Goal: Task Accomplishment & Management: Manage account settings

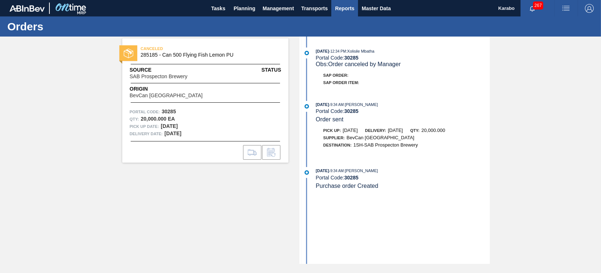
drag, startPoint x: 0, startPoint y: 0, endPoint x: 344, endPoint y: 11, distance: 344.6
click at [344, 11] on span "Reports" at bounding box center [344, 8] width 19 height 9
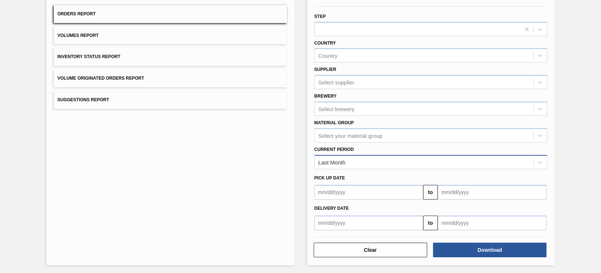
scroll to position [64, 0]
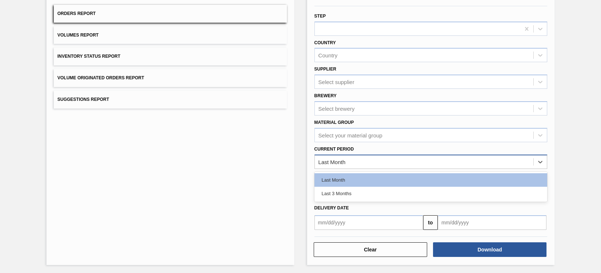
click at [392, 157] on div "Last Month" at bounding box center [424, 162] width 219 height 11
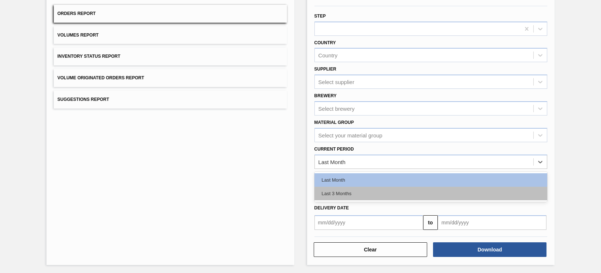
click at [391, 195] on div "Last 3 Months" at bounding box center [430, 194] width 233 height 14
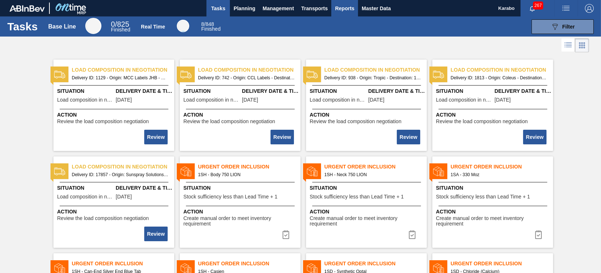
click at [338, 11] on span "Reports" at bounding box center [344, 8] width 19 height 9
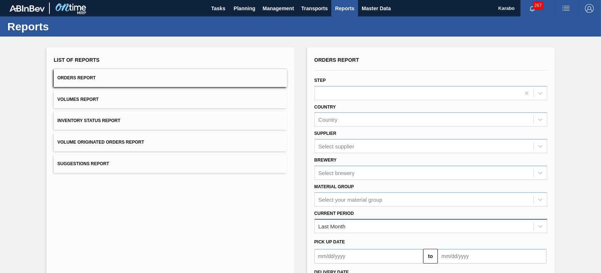
click at [389, 225] on div "Last Month" at bounding box center [424, 226] width 219 height 11
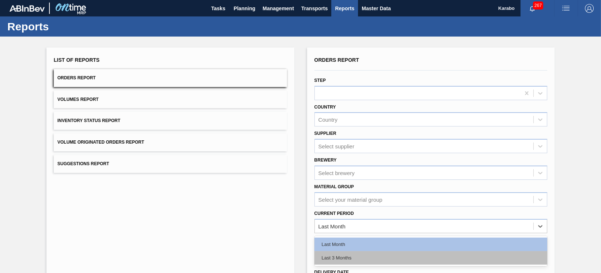
click at [377, 256] on div "Last 3 Months" at bounding box center [430, 258] width 233 height 14
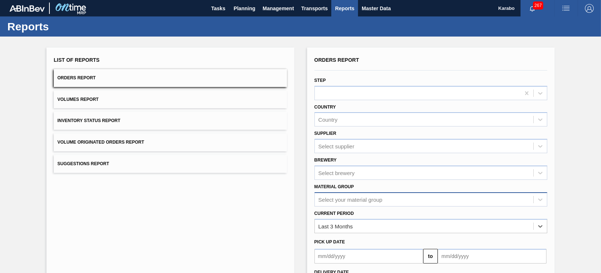
scroll to position [64, 0]
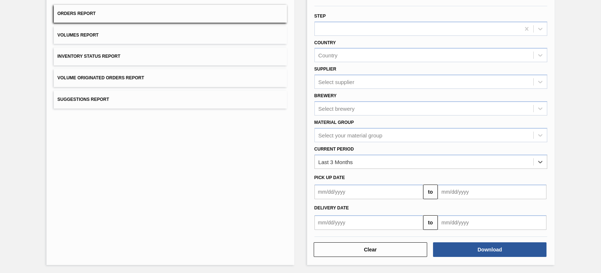
click at [501, 224] on input "text" at bounding box center [492, 223] width 109 height 15
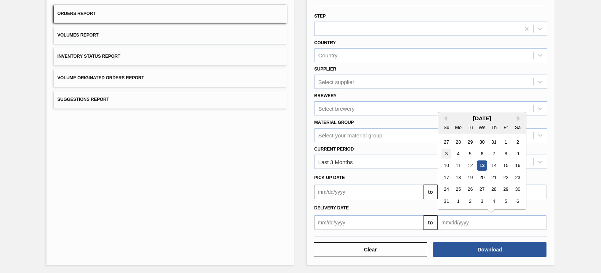
click at [444, 154] on div "3" at bounding box center [446, 154] width 10 height 10
type input "08/03/2025"
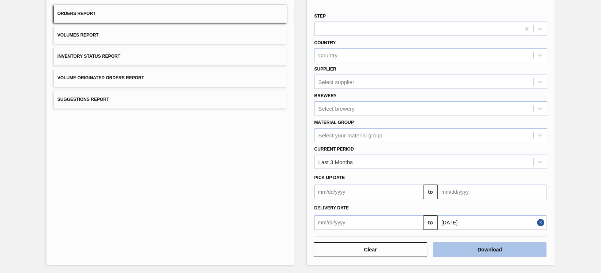
click at [482, 248] on button "Download" at bounding box center [489, 250] width 113 height 15
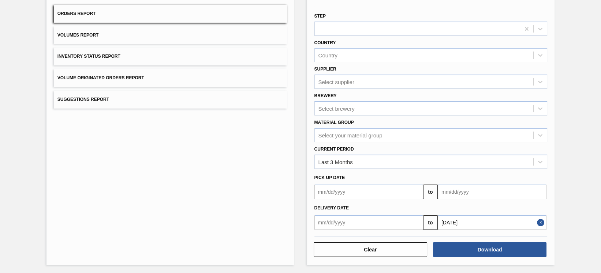
scroll to position [0, 0]
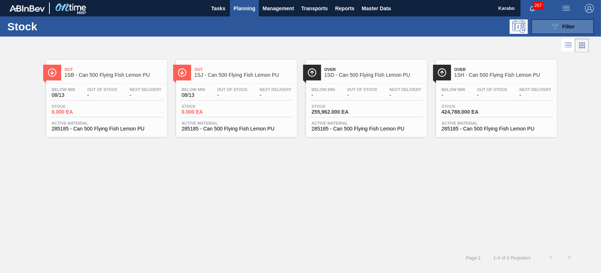
click at [562, 27] on span "Filter" at bounding box center [568, 27] width 12 height 6
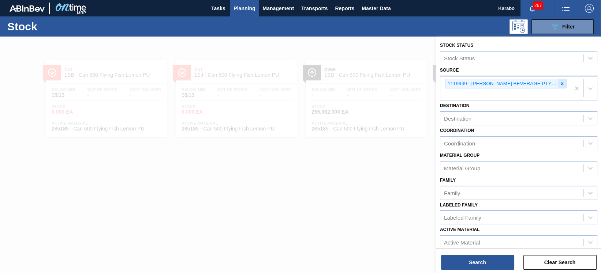
click at [560, 83] on icon at bounding box center [562, 83] width 5 height 5
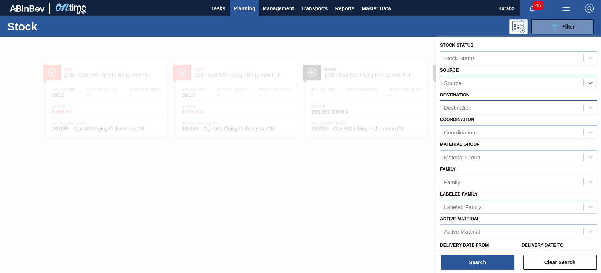
click at [512, 108] on div "Destination" at bounding box center [511, 107] width 143 height 11
click at [490, 100] on div "Destination" at bounding box center [518, 107] width 157 height 14
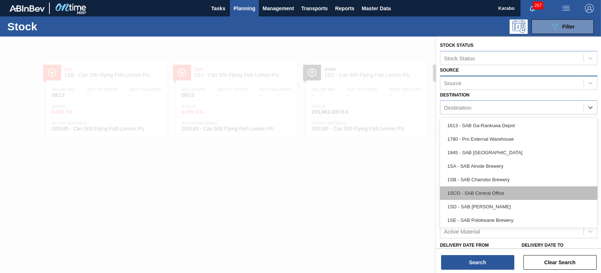
scroll to position [42, 0]
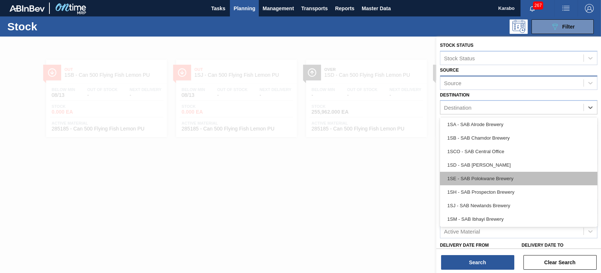
click at [494, 176] on div "1SE - SAB Polokwane Brewery" at bounding box center [518, 179] width 157 height 14
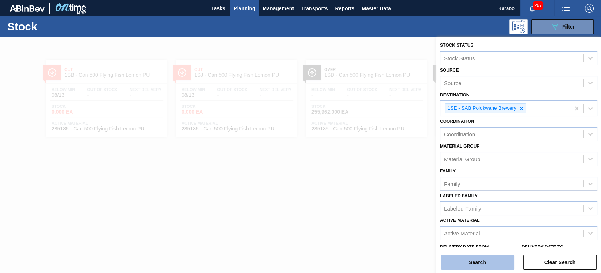
click at [487, 263] on button "Search" at bounding box center [477, 262] width 73 height 15
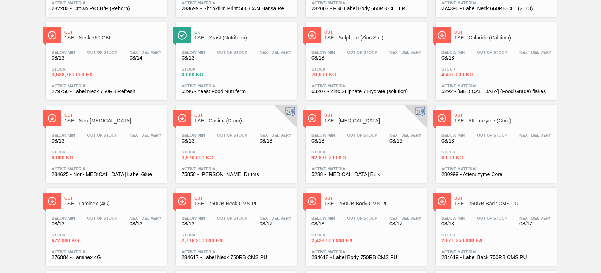
scroll to position [100, 0]
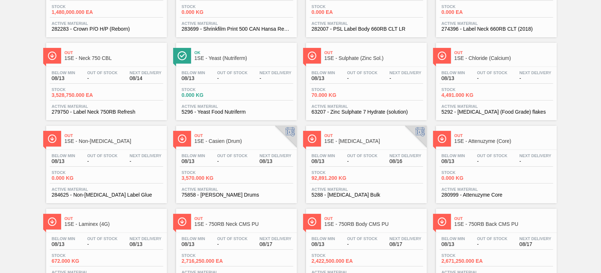
click at [267, 183] on div "Stock 3,570.000 KG" at bounding box center [236, 177] width 113 height 13
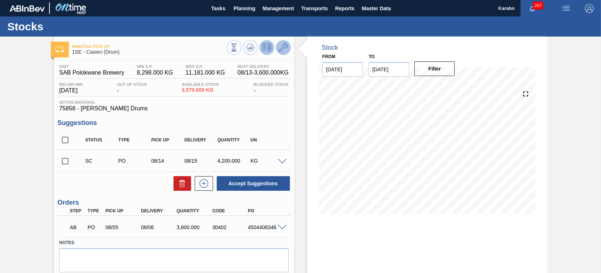
click at [281, 51] on icon at bounding box center [283, 47] width 9 height 9
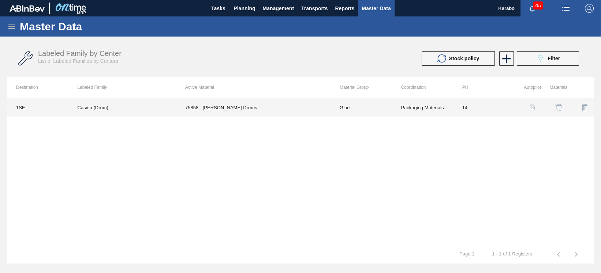
click at [372, 110] on td "Glue" at bounding box center [361, 107] width 61 height 18
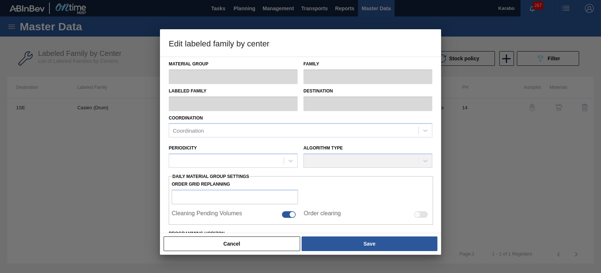
type input "Glue"
type input "Drums"
type input "Casien (Drum)"
type input "1SE - SAB Polokwane Brewery"
type input "14"
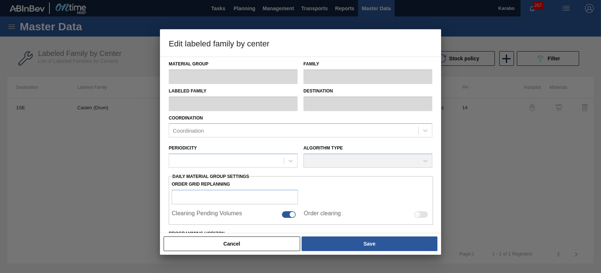
type input "8,298"
type input "11,181"
type input "100"
type input "11,181.000"
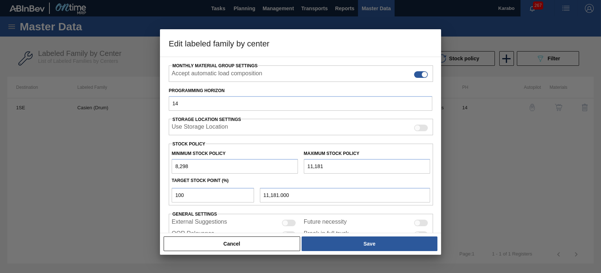
scroll to position [99, 0]
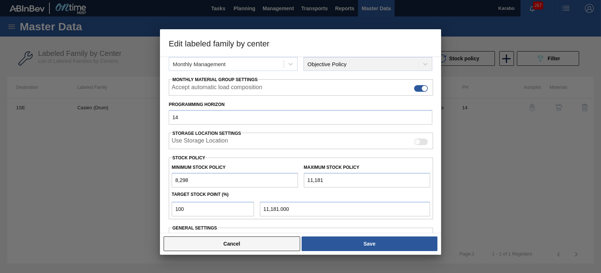
click at [283, 242] on button "Cancel" at bounding box center [232, 244] width 137 height 15
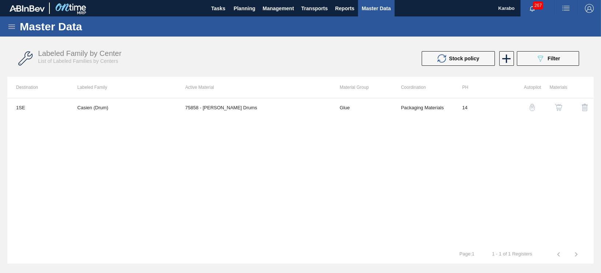
click at [558, 106] on img "button" at bounding box center [558, 107] width 7 height 7
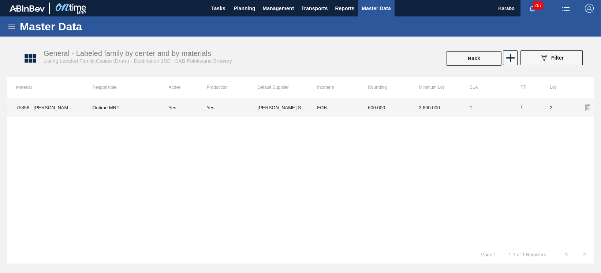
click at [440, 109] on td "3,600.000" at bounding box center [435, 107] width 51 height 18
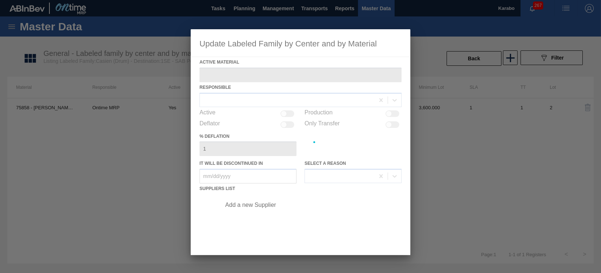
type Material "75858 - [PERSON_NAME] Drums"
checkbox input "true"
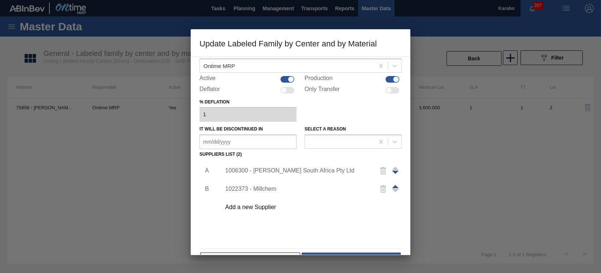
scroll to position [56, 0]
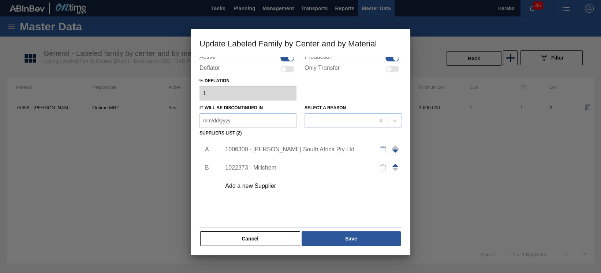
click at [276, 146] on div "1006300 - [PERSON_NAME] South Africa Pty Ltd" at bounding box center [296, 149] width 143 height 7
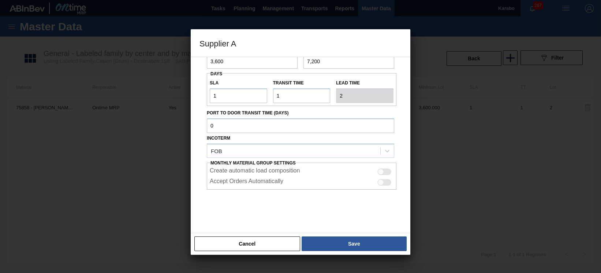
scroll to position [74, 0]
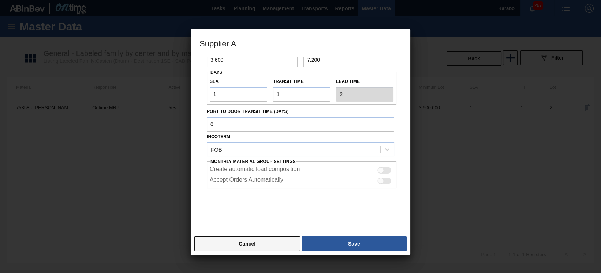
click at [278, 242] on button "Cancel" at bounding box center [247, 244] width 106 height 15
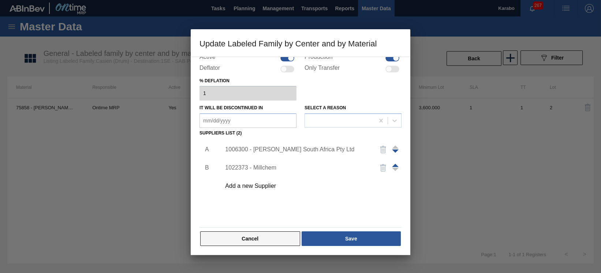
click at [280, 240] on button "Cancel" at bounding box center [250, 239] width 100 height 15
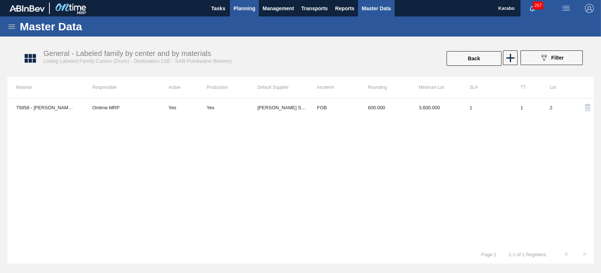
click at [239, 8] on span "Planning" at bounding box center [244, 8] width 22 height 9
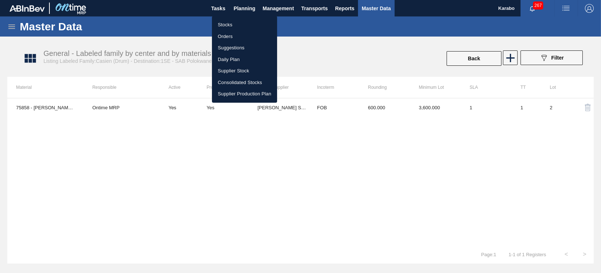
click at [247, 23] on li "Stocks" at bounding box center [244, 25] width 65 height 12
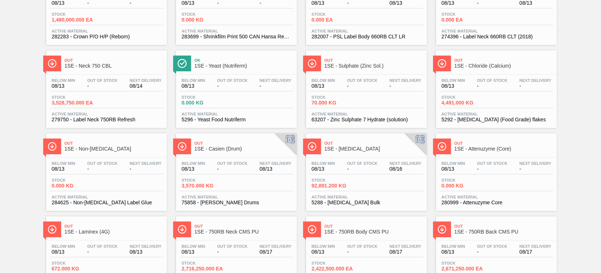
scroll to position [97, 0]
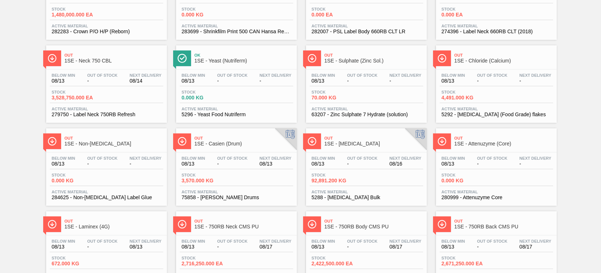
click at [249, 198] on span "75858 - [PERSON_NAME] Drums" at bounding box center [237, 197] width 110 height 5
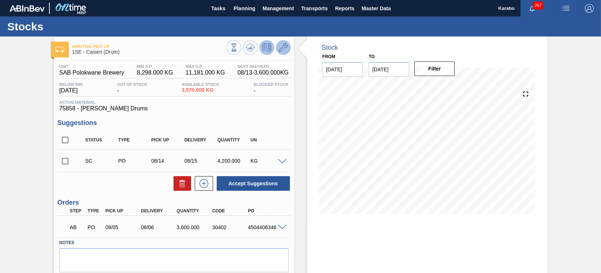
click at [288, 48] on button at bounding box center [283, 47] width 15 height 15
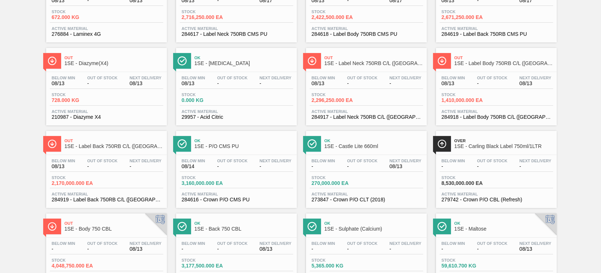
scroll to position [295, 0]
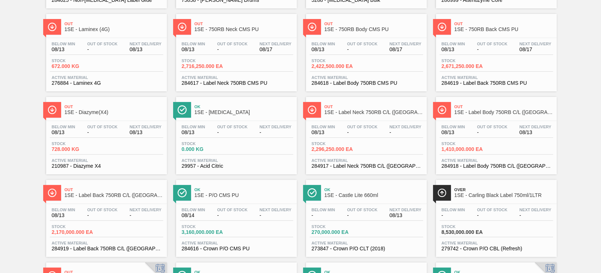
click at [261, 167] on span "29957 - Acid Citric" at bounding box center [237, 166] width 110 height 5
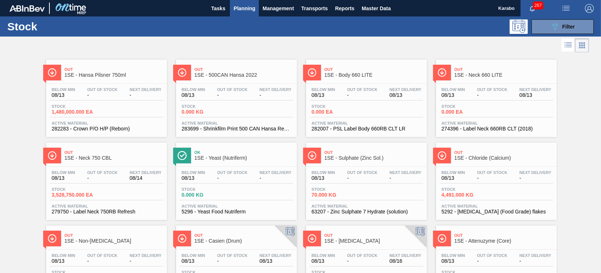
click at [244, 117] on div "Stock 0.000 KG" at bounding box center [236, 110] width 113 height 13
click at [515, 126] on div "Active Material 274396 - Label Neck 660RB CLT (2018)" at bounding box center [496, 126] width 113 height 11
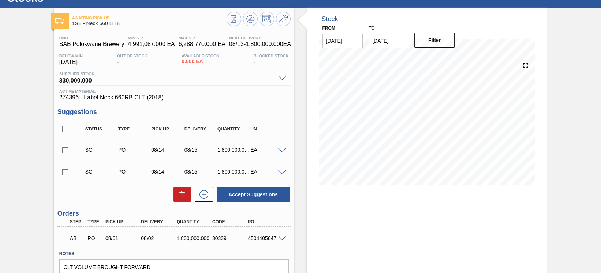
scroll to position [16, 0]
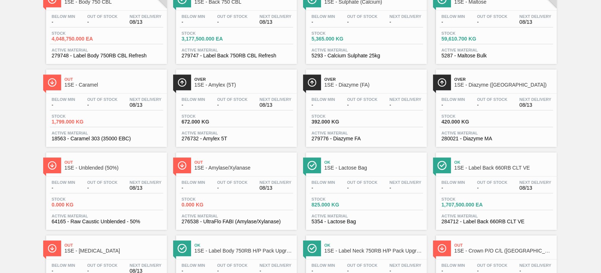
scroll to position [586, 0]
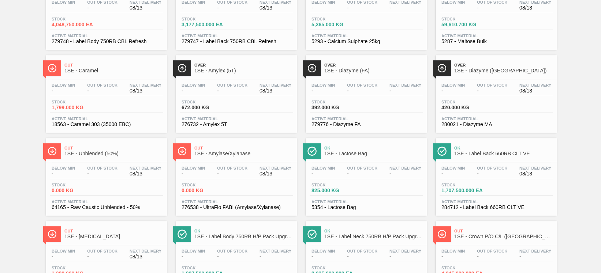
click at [138, 196] on div "Stock 0.000 KG" at bounding box center [106, 189] width 113 height 13
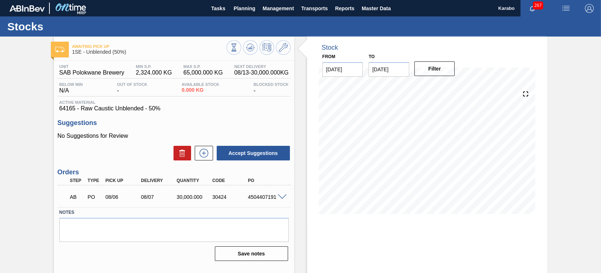
click at [282, 198] on span at bounding box center [282, 197] width 9 height 5
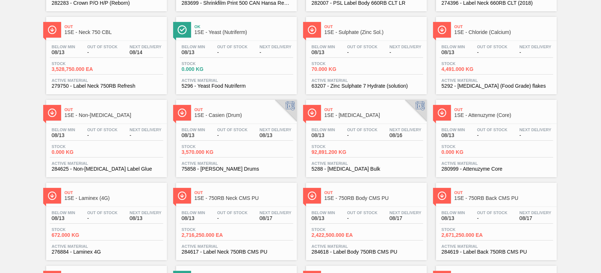
scroll to position [146, 0]
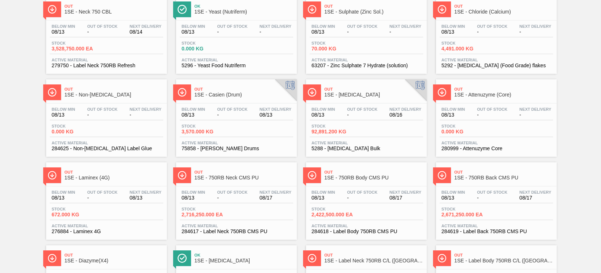
click at [243, 54] on div "Stock 0.000 KG" at bounding box center [236, 47] width 113 height 13
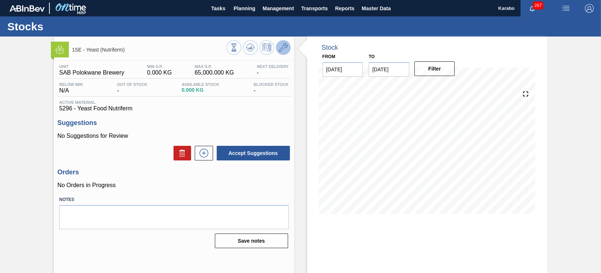
click at [284, 47] on icon at bounding box center [283, 47] width 9 height 9
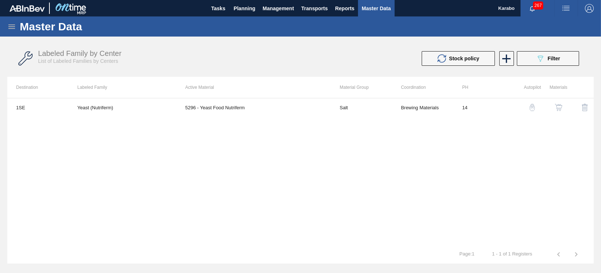
click at [558, 107] on img "button" at bounding box center [558, 107] width 7 height 7
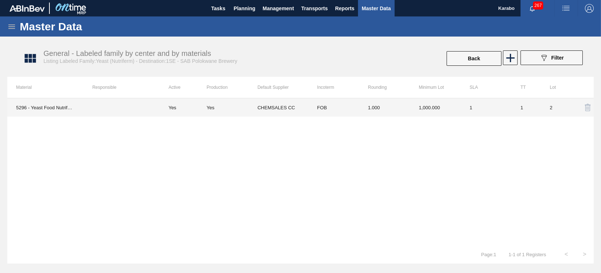
click at [421, 113] on td "1,000.000" at bounding box center [435, 107] width 51 height 18
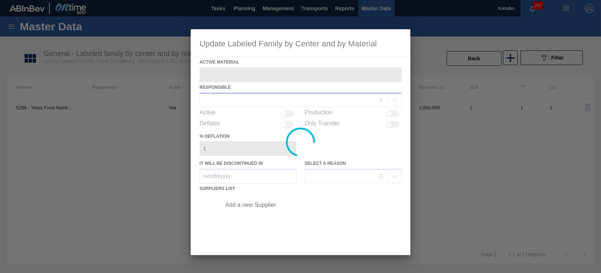
type Material "5296 - Yeast Food Nutriferm"
checkbox input "true"
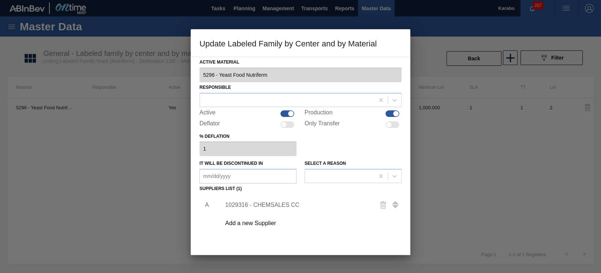
click at [272, 202] on div "1029316 - CHEMSALES CC" at bounding box center [296, 205] width 143 height 7
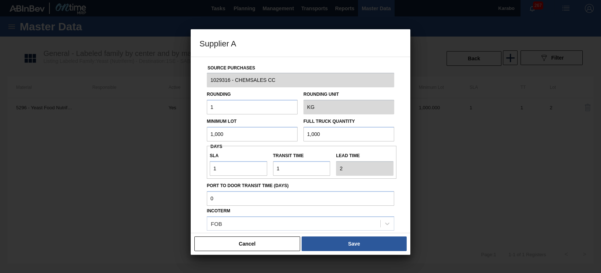
drag, startPoint x: 230, startPoint y: 135, endPoint x: 188, endPoint y: 135, distance: 42.1
click at [188, 135] on div "Supplier A Source Purchases 1029316 - CHEMSALES CC Rounding 1 Rounding Unit KG …" at bounding box center [300, 136] width 601 height 273
type input "10"
drag, startPoint x: 315, startPoint y: 135, endPoint x: 295, endPoint y: 132, distance: 20.4
click at [295, 132] on div "Minimum Lot 10 Full Truck Quantity 1,000" at bounding box center [300, 128] width 193 height 27
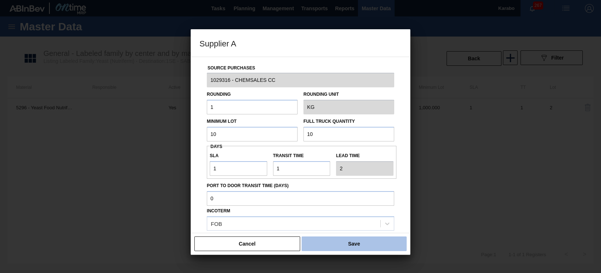
type input "10"
click at [329, 242] on button "Save" at bounding box center [354, 244] width 105 height 15
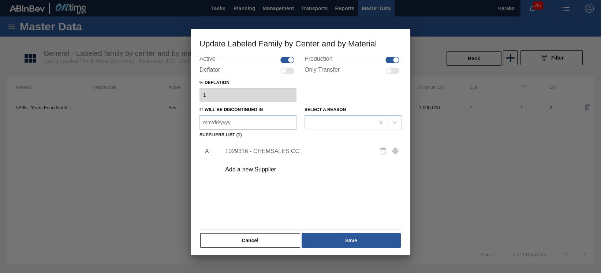
scroll to position [56, 0]
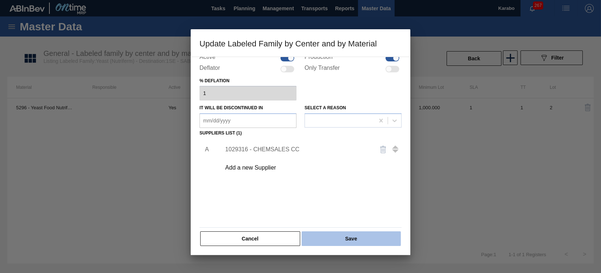
click at [346, 237] on button "Save" at bounding box center [351, 239] width 99 height 15
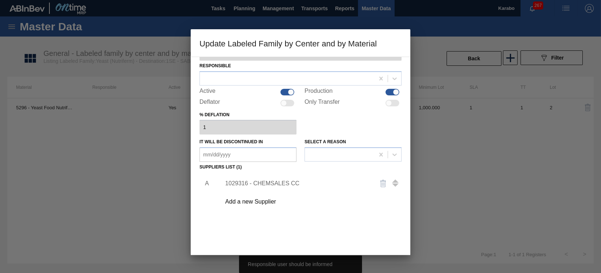
scroll to position [0, 0]
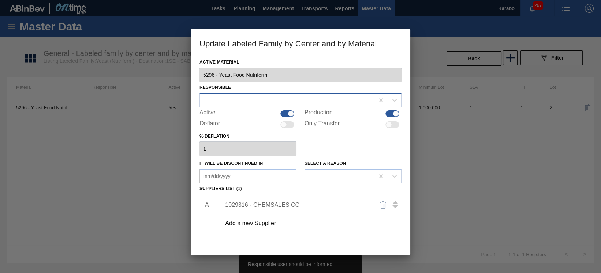
click at [303, 97] on div at bounding box center [287, 100] width 175 height 11
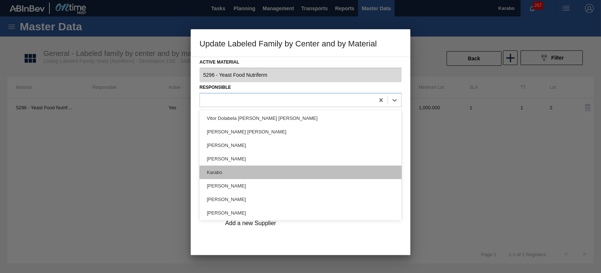
click at [259, 168] on div "Karabo" at bounding box center [300, 173] width 202 height 14
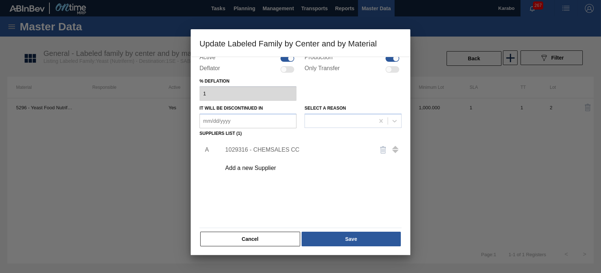
scroll to position [56, 0]
click at [337, 233] on button "Save" at bounding box center [351, 239] width 99 height 15
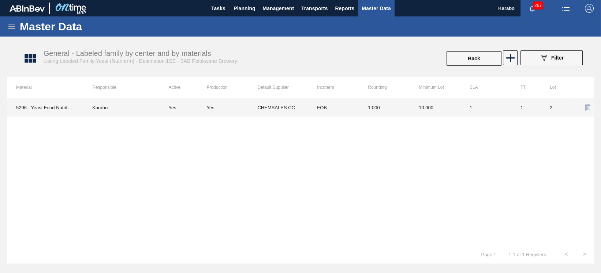
click at [497, 107] on td "1" at bounding box center [486, 107] width 51 height 18
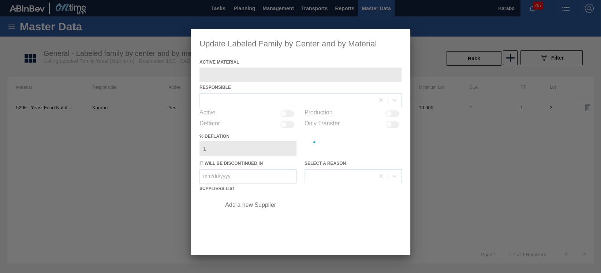
type Material "5296 - Yeast Food Nutriferm"
checkbox input "true"
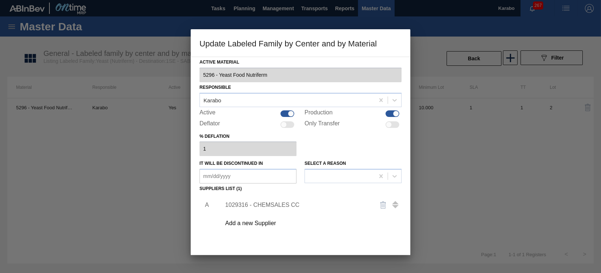
click at [286, 204] on div "1029316 - CHEMSALES CC" at bounding box center [296, 205] width 143 height 7
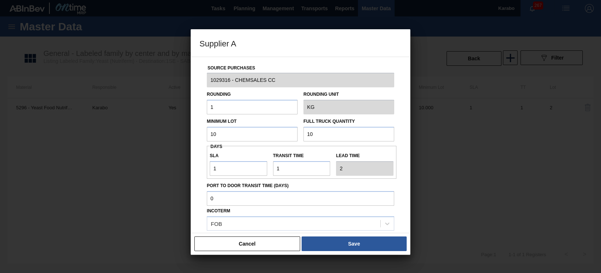
scroll to position [74, 0]
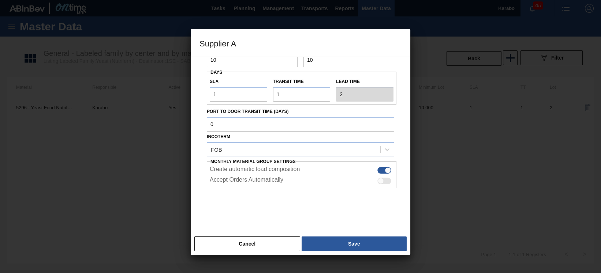
click at [388, 181] on div at bounding box center [384, 181] width 14 height 7
checkbox input "true"
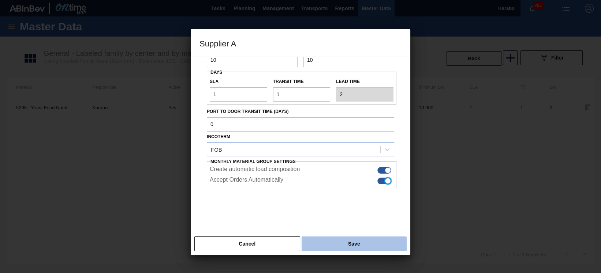
click at [355, 247] on button "Save" at bounding box center [354, 244] width 105 height 15
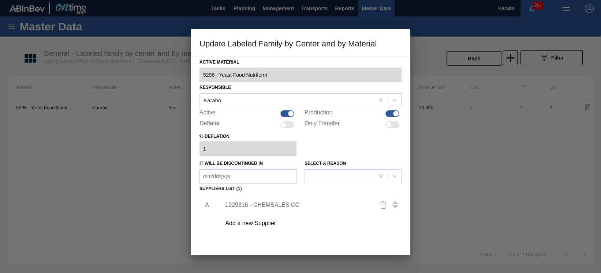
scroll to position [56, 0]
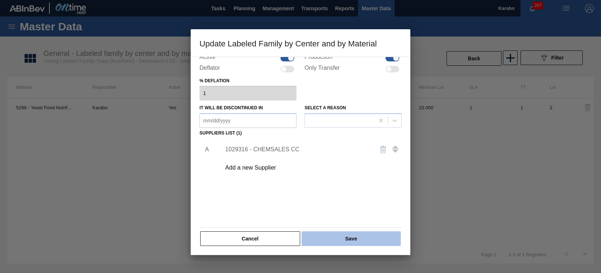
click at [357, 238] on button "Save" at bounding box center [351, 239] width 99 height 15
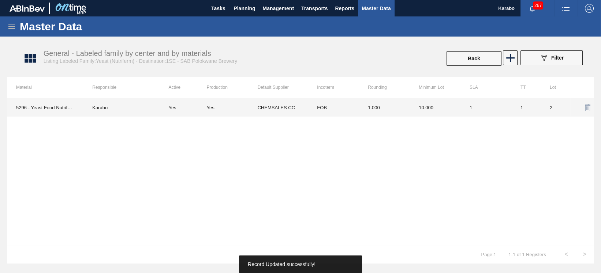
click at [242, 109] on div "Yes" at bounding box center [231, 107] width 51 height 5
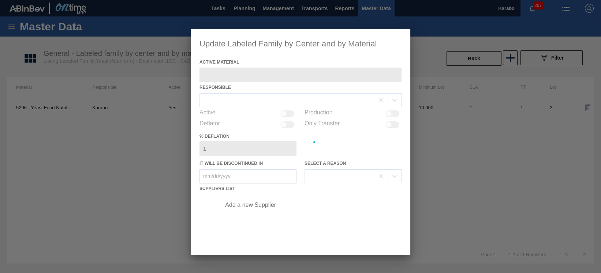
type Material "5296 - Yeast Food Nutriferm"
checkbox input "true"
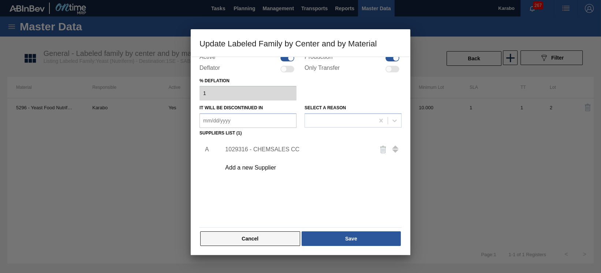
click at [273, 242] on button "Cancel" at bounding box center [250, 239] width 100 height 15
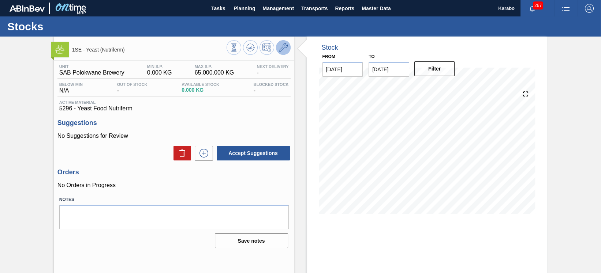
click at [282, 47] on icon at bounding box center [283, 47] width 9 height 9
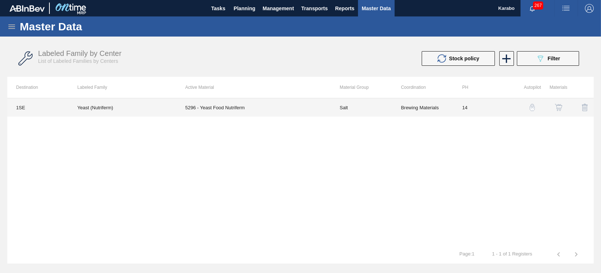
click at [357, 110] on td "Salt" at bounding box center [361, 107] width 61 height 18
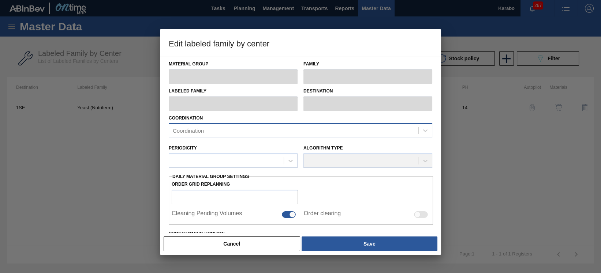
type input "Salt"
type input "Yeast"
type input "Yeast (Nutriferm)"
type input "1SE - SAB Polokwane Brewery"
type input "14"
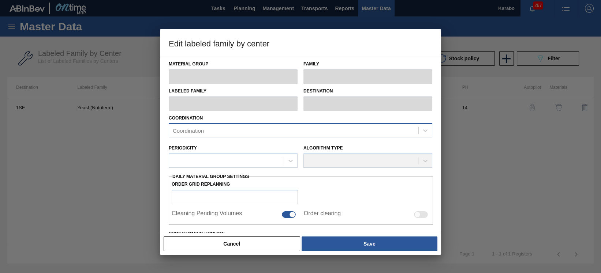
type input "0"
type input "65,000"
type input "100"
type input "65,000.000"
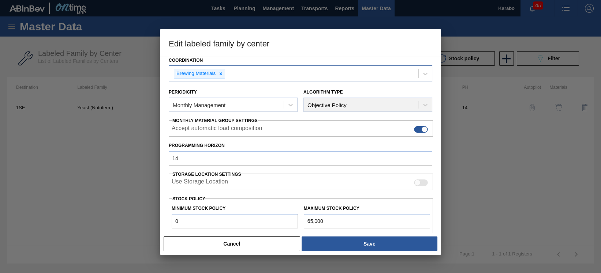
scroll to position [147, 0]
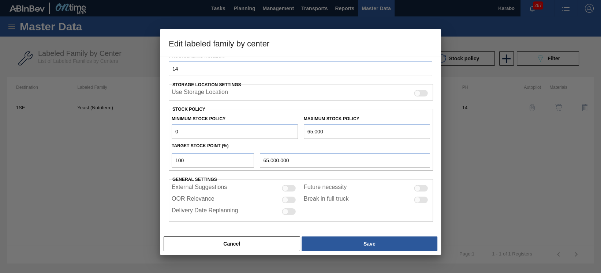
drag, startPoint x: 185, startPoint y: 130, endPoint x: 140, endPoint y: 121, distance: 45.9
click at [142, 121] on div "Edit labeled family by center Material Group Salt Family Yeast Labeled Family Y…" at bounding box center [300, 136] width 601 height 273
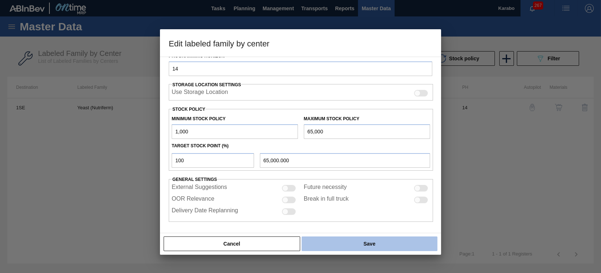
type input "1,000"
click at [333, 241] on button "Save" at bounding box center [370, 244] width 136 height 15
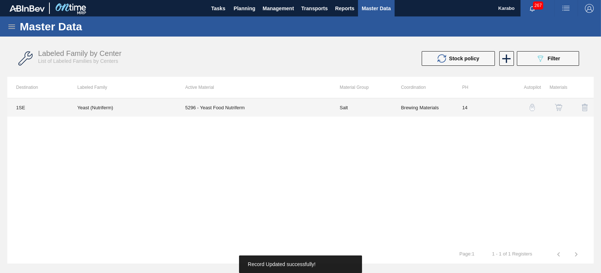
click at [240, 109] on td "5296 - Yeast Food Nutriferm" at bounding box center [253, 107] width 154 height 18
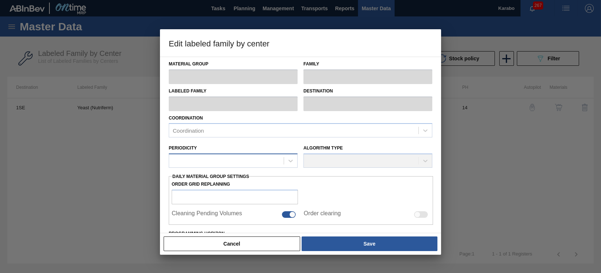
type input "Salt"
type input "Yeast"
type input "Yeast (Nutriferm)"
type input "1SE - SAB Polokwane Brewery"
type input "14"
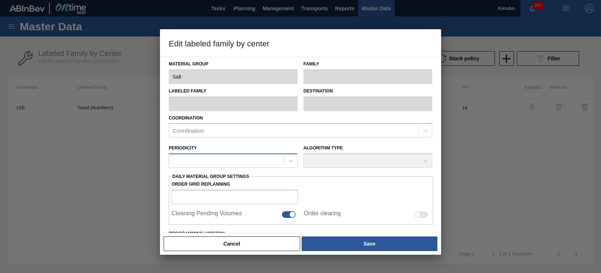
type input "1,000"
type input "65,000"
type input "100"
type input "65,000.000"
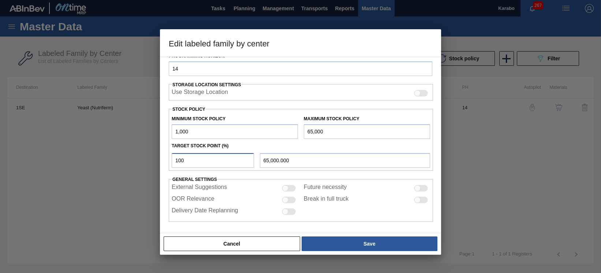
click at [190, 161] on input "100" at bounding box center [213, 160] width 82 height 15
type input "10"
type input "7,400.000"
type input "1"
type input "1,640.000"
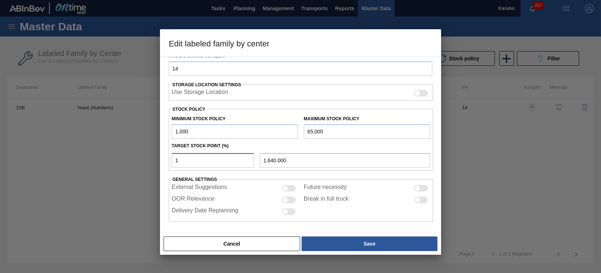
type input "1,000.000"
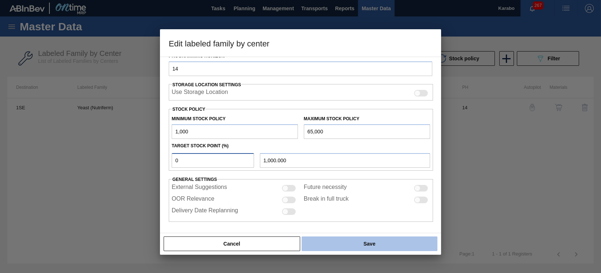
type input "0"
click at [349, 239] on button "Save" at bounding box center [370, 244] width 136 height 15
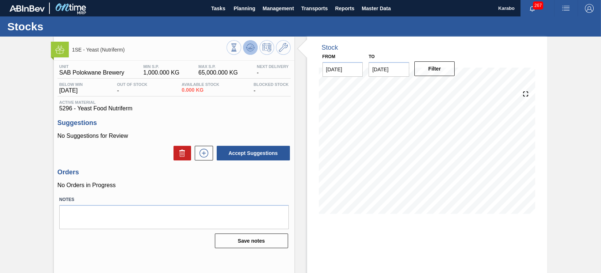
click at [238, 50] on icon at bounding box center [234, 48] width 8 height 8
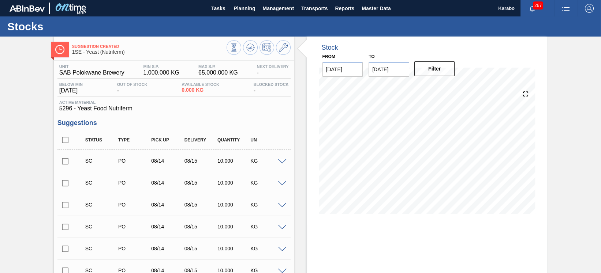
click at [284, 51] on icon at bounding box center [283, 47] width 9 height 9
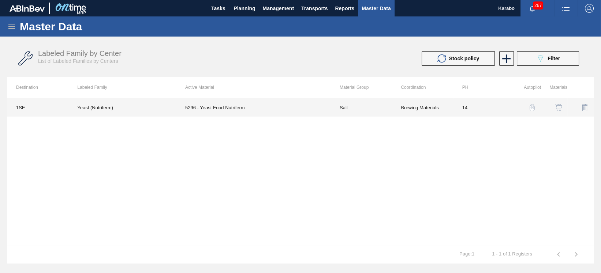
click at [270, 108] on td "5296 - Yeast Food Nutriferm" at bounding box center [253, 107] width 154 height 18
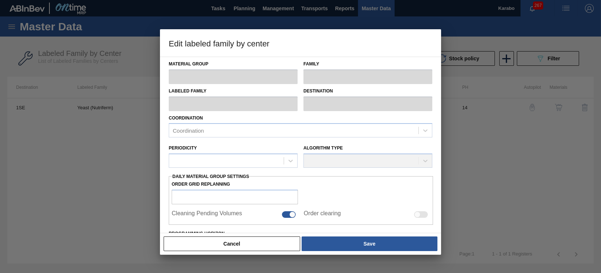
type input "Salt"
type input "Yeast"
type input "Yeast (Nutriferm)"
type input "1SE - SAB Polokwane Brewery"
type input "14"
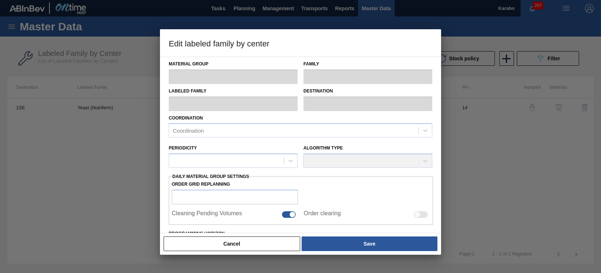
type input "1,000"
type input "65,000"
type input "0"
type input "1,000.000"
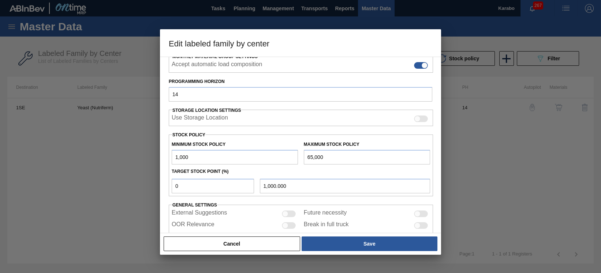
scroll to position [146, 0]
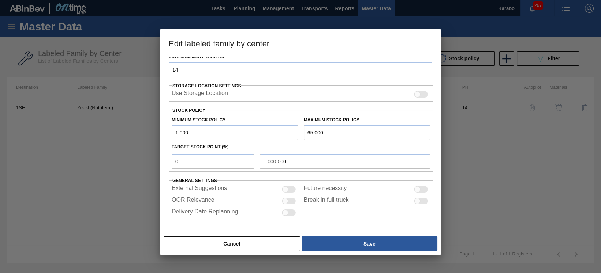
drag, startPoint x: 197, startPoint y: 131, endPoint x: 150, endPoint y: 133, distance: 47.3
click at [150, 133] on div "Edit labeled family by center Material Group Salt Family Yeast Labeled Family Y…" at bounding box center [300, 136] width 601 height 273
type input "5"
type input "5.000"
type input "50"
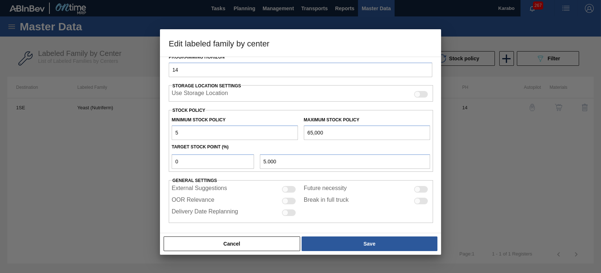
type input "50.000"
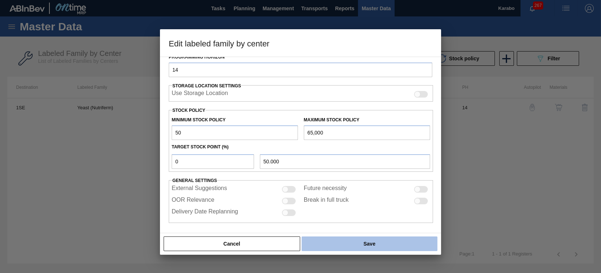
type input "50"
click at [350, 243] on button "Save" at bounding box center [370, 244] width 136 height 15
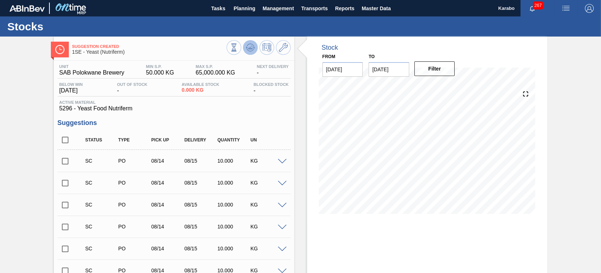
click at [248, 54] on button at bounding box center [250, 47] width 15 height 15
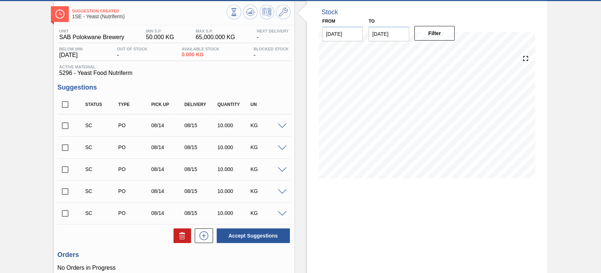
scroll to position [49, 0]
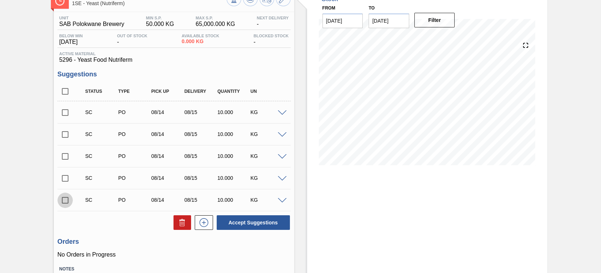
click at [67, 200] on input "checkbox" at bounding box center [64, 200] width 15 height 15
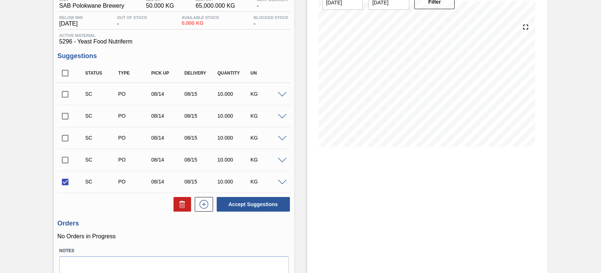
scroll to position [52, 0]
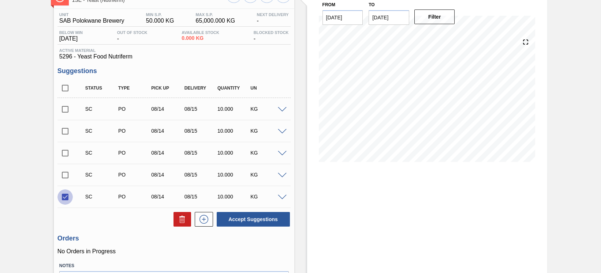
click at [66, 198] on input "checkbox" at bounding box center [64, 197] width 15 height 15
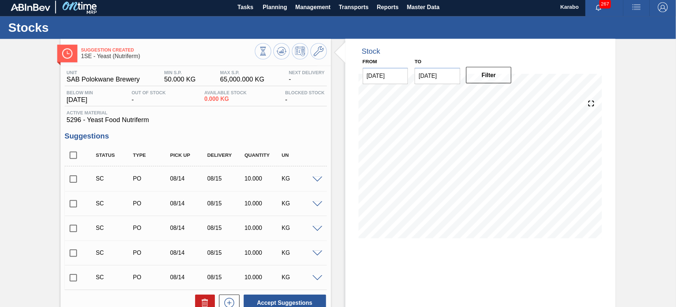
scroll to position [0, 0]
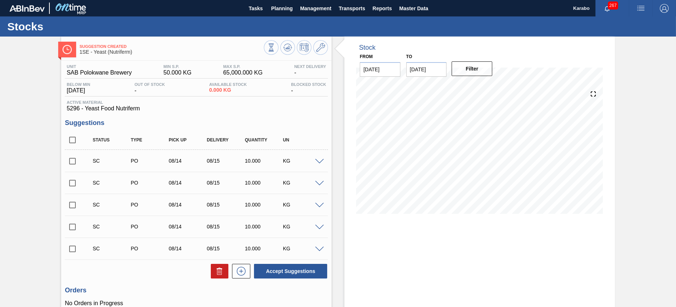
click at [261, 31] on div "Stocks" at bounding box center [338, 26] width 676 height 20
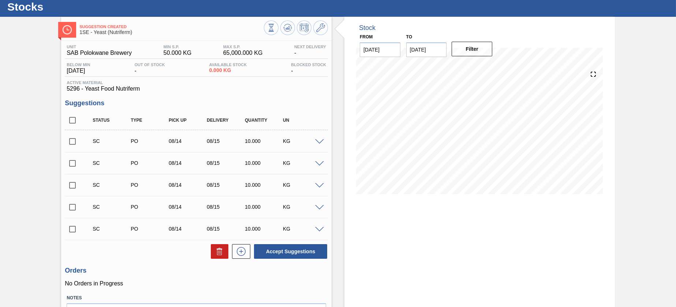
scroll to position [18, 0]
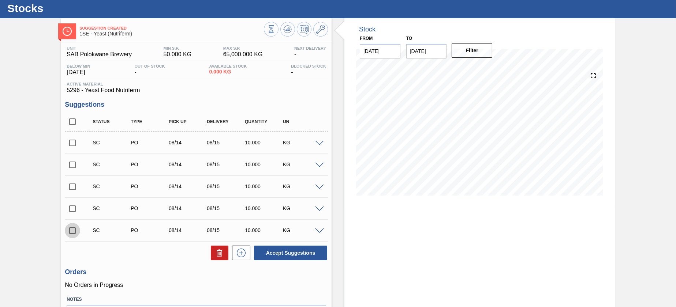
click at [75, 228] on input "checkbox" at bounding box center [72, 230] width 15 height 15
click at [284, 249] on button "Accept Suggestions" at bounding box center [290, 253] width 73 height 15
checkbox input "false"
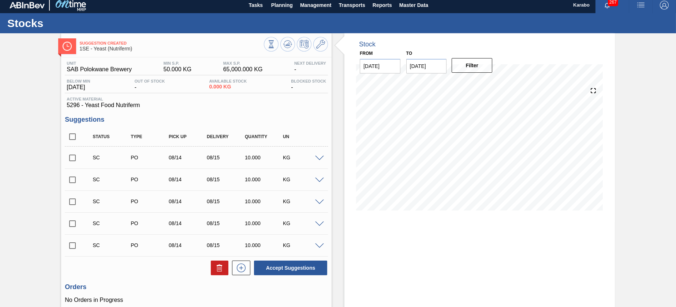
scroll to position [0, 0]
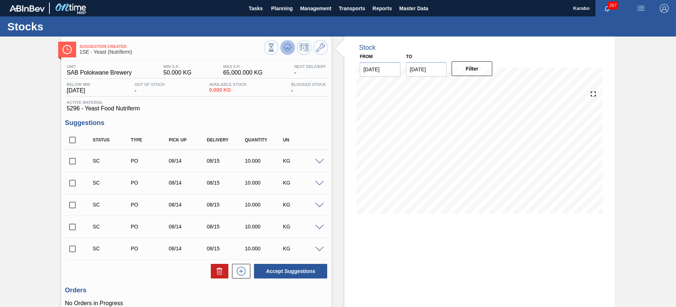
click at [275, 46] on icon at bounding box center [271, 48] width 8 height 8
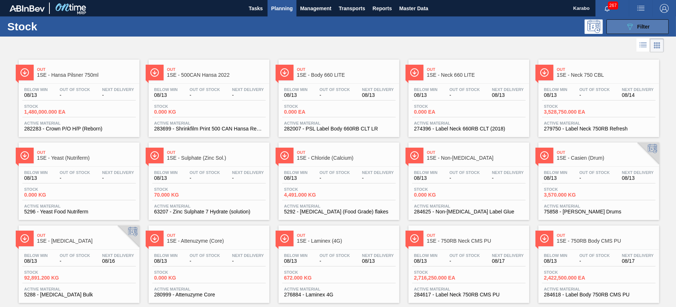
click at [601, 28] on div "089F7B8B-B2A5-4AFE-B5C0-19BA573D28AC Filter" at bounding box center [638, 26] width 70 height 15
click at [601, 28] on button "089F7B8B-B2A5-4AFE-B5C0-19BA573D28AC Filter" at bounding box center [637, 26] width 62 height 15
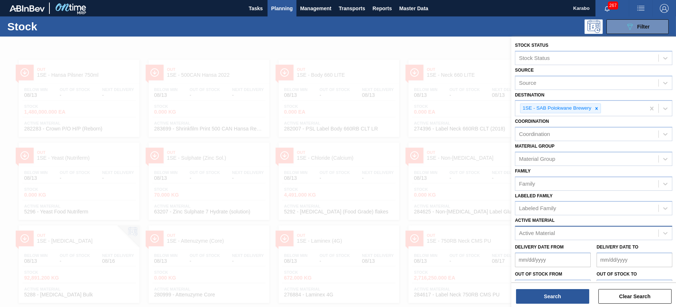
click at [554, 231] on div "Active Material" at bounding box center [537, 234] width 36 height 6
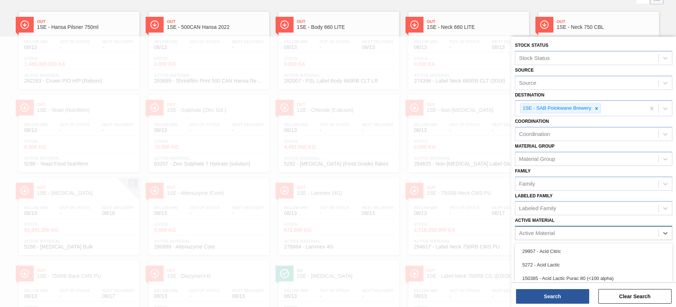
scroll to position [48, 0]
type Material "5296"
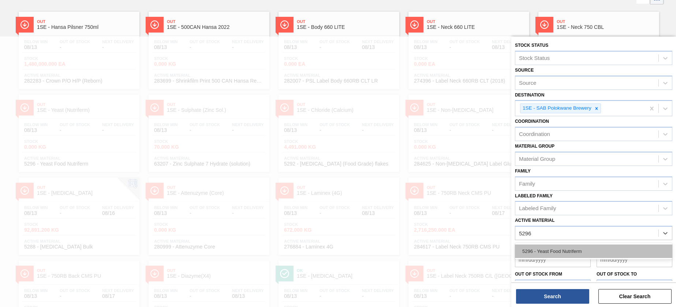
click at [581, 248] on div "5296 - Yeast Food Nutriferm" at bounding box center [593, 252] width 157 height 14
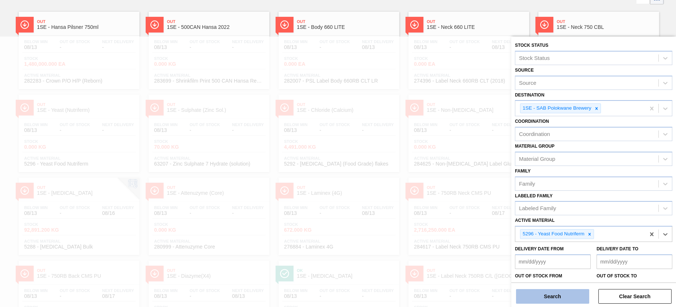
click at [568, 273] on button "Search" at bounding box center [552, 296] width 73 height 15
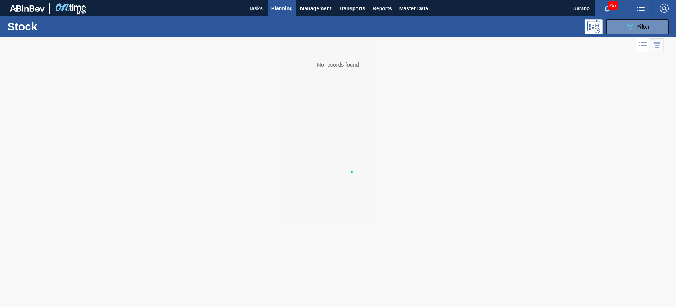
scroll to position [0, 0]
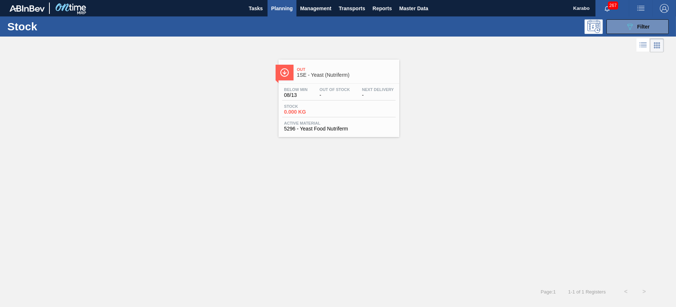
click at [334, 90] on span "Out Of Stock" at bounding box center [334, 89] width 30 height 4
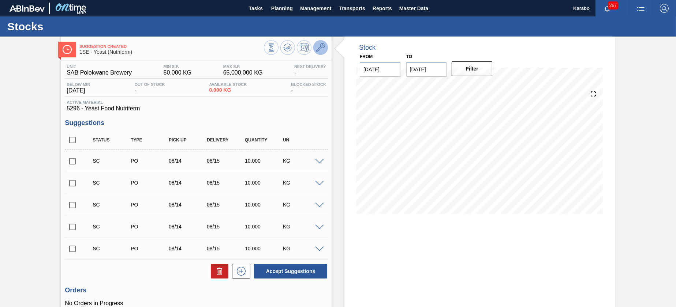
click at [322, 54] on button at bounding box center [320, 47] width 15 height 15
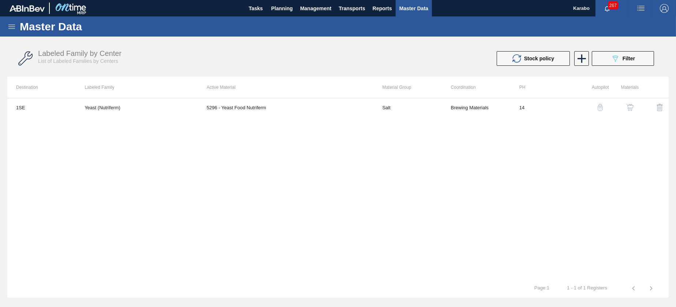
click at [601, 104] on div "button" at bounding box center [629, 107] width 9 height 7
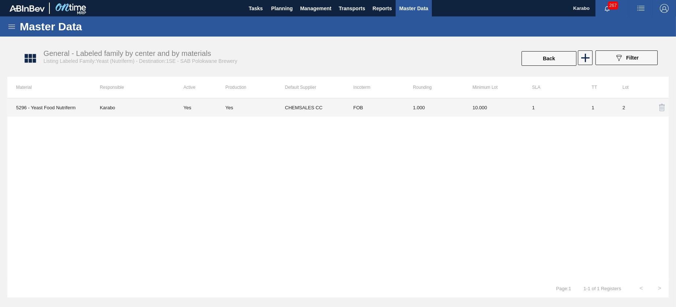
click at [498, 112] on td "10.000" at bounding box center [494, 107] width 60 height 18
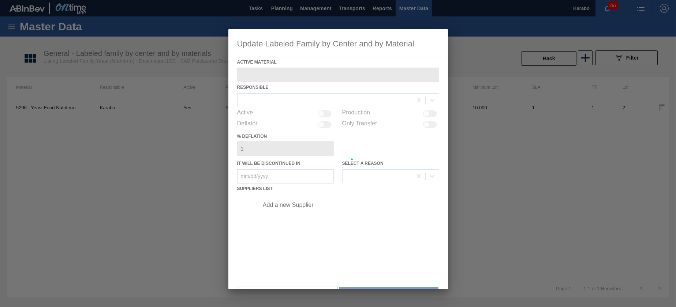
type Material "5296 - Yeast Food Nutriferm"
checkbox input "true"
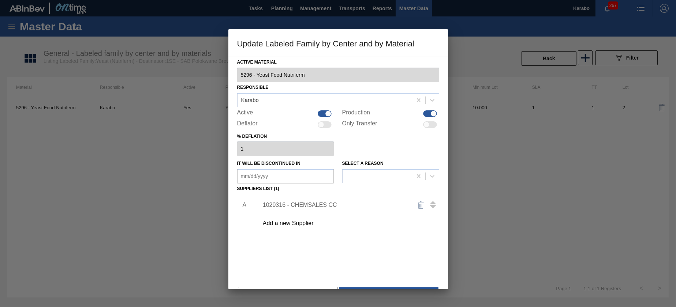
click at [302, 206] on div "1029316 - CHEMSALES CC" at bounding box center [334, 205] width 143 height 7
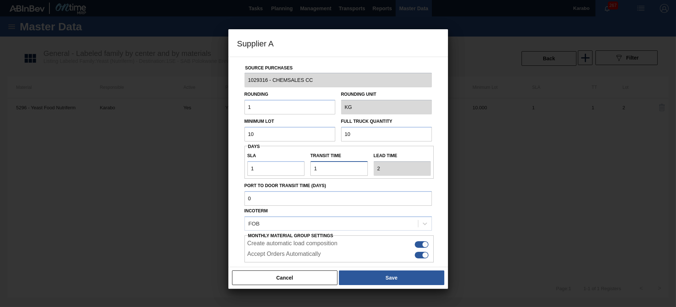
drag, startPoint x: 318, startPoint y: 171, endPoint x: 292, endPoint y: 167, distance: 26.2
click at [292, 167] on div "SLA 1 Transit time Lead time 2" at bounding box center [339, 162] width 190 height 27
type input "5"
type input "6"
type input "50"
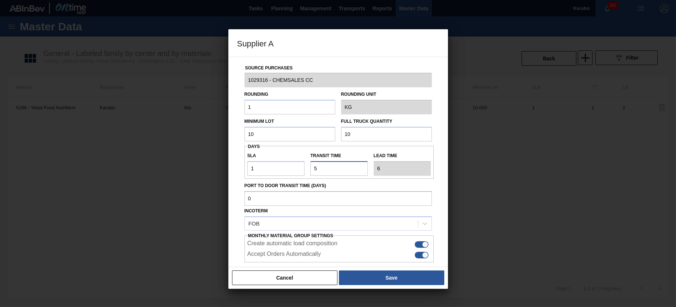
type input "51"
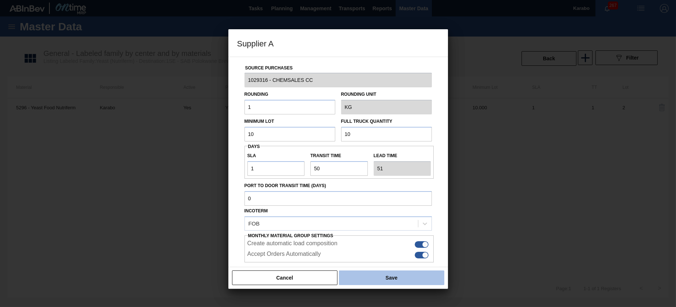
click at [371, 273] on button "Save" at bounding box center [391, 278] width 105 height 15
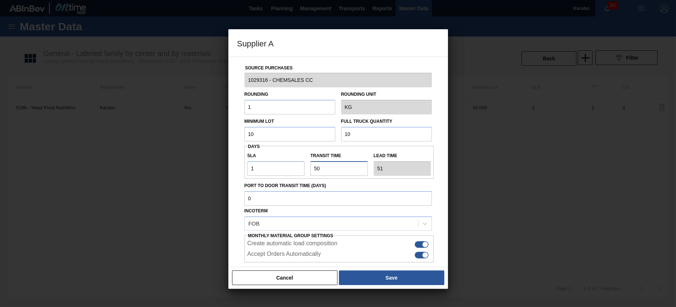
drag, startPoint x: 317, startPoint y: 172, endPoint x: 301, endPoint y: 175, distance: 16.3
click at [302, 173] on div "SLA 1 Transit time Lead time 51" at bounding box center [339, 162] width 190 height 27
type input "1"
type input "2"
type input "14"
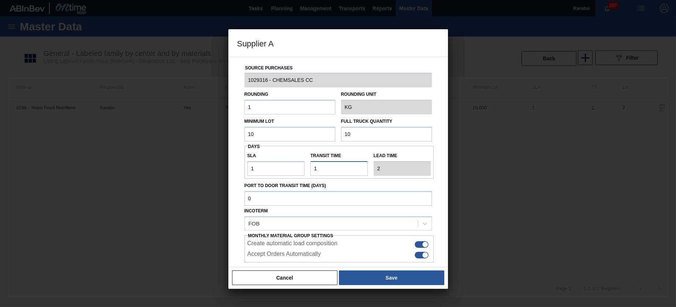
type input "15"
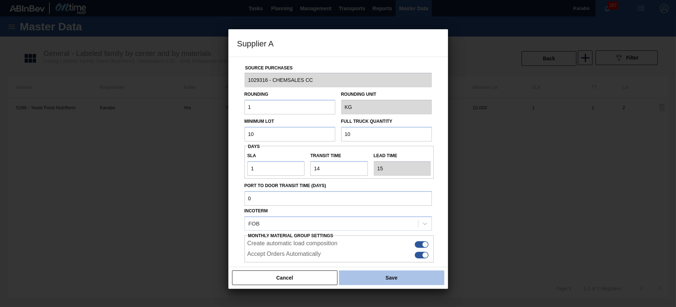
click at [363, 273] on div "Cancel Save" at bounding box center [338, 278] width 220 height 22
click at [364, 273] on button "Save" at bounding box center [391, 278] width 105 height 15
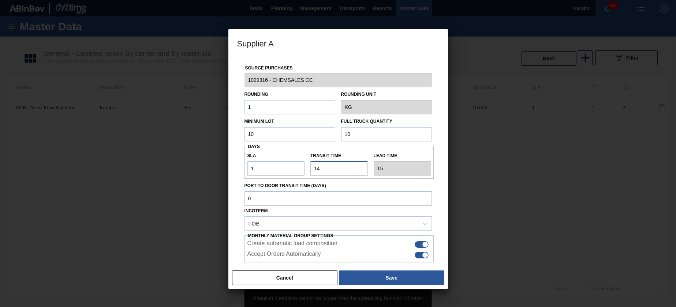
click at [319, 164] on input "Transit time" at bounding box center [338, 168] width 57 height 15
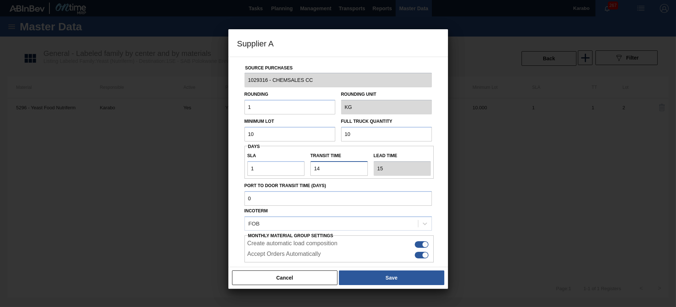
type input "1"
type input "2"
type input "13"
type input "14"
type input "13"
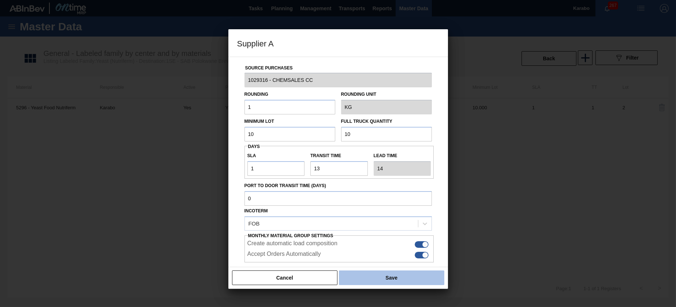
click at [366, 273] on button "Save" at bounding box center [391, 278] width 105 height 15
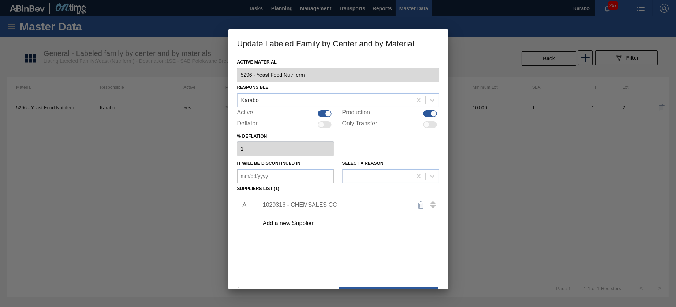
scroll to position [22, 0]
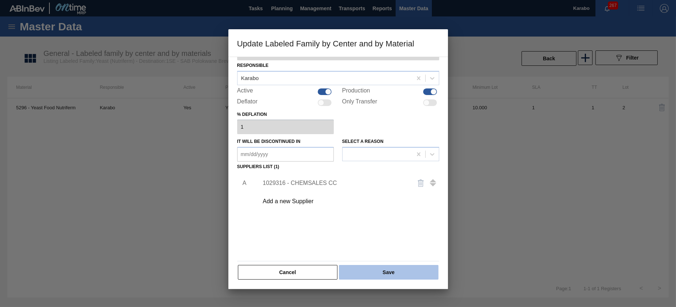
click at [385, 268] on button "Save" at bounding box center [388, 272] width 99 height 15
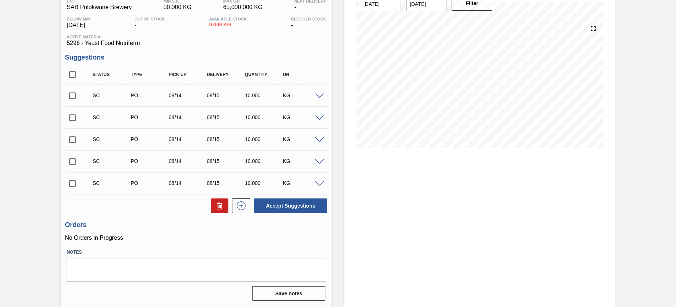
scroll to position [66, 0]
click at [72, 187] on input "checkbox" at bounding box center [72, 183] width 15 height 15
checkbox input "true"
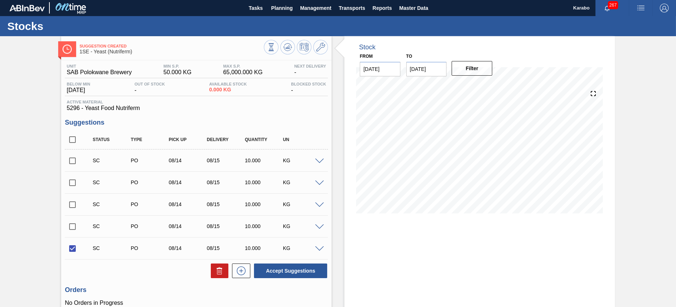
scroll to position [0, 0]
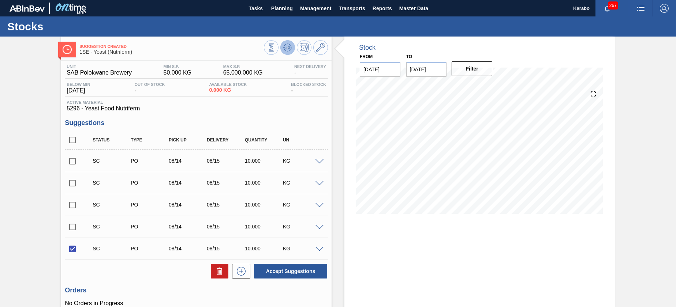
click at [275, 44] on icon at bounding box center [271, 48] width 8 height 8
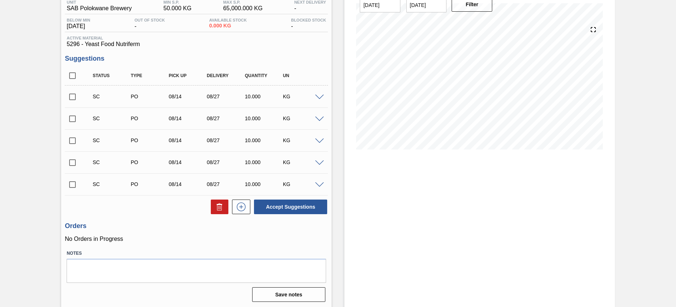
scroll to position [66, 0]
click at [69, 179] on input "checkbox" at bounding box center [72, 183] width 15 height 15
click at [282, 203] on button "Accept Suggestions" at bounding box center [290, 206] width 73 height 15
checkbox input "false"
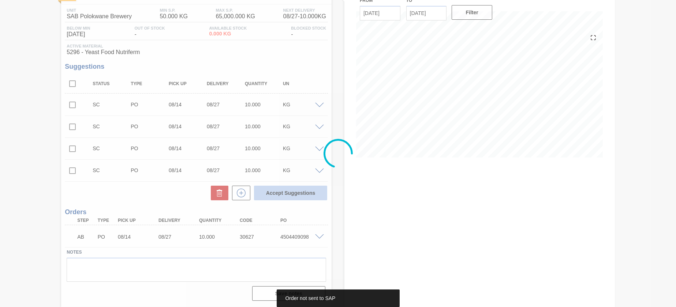
scroll to position [56, 0]
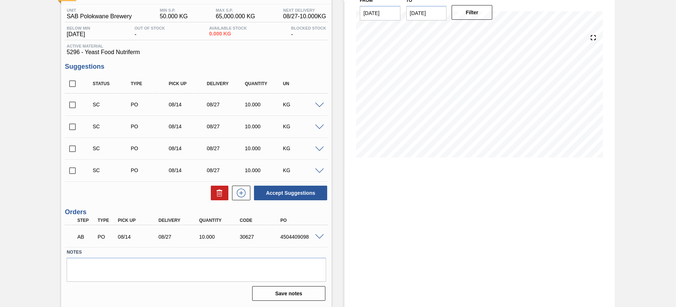
click at [320, 236] on span at bounding box center [319, 237] width 9 height 5
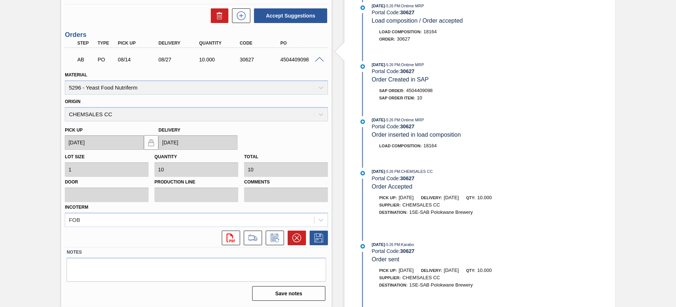
scroll to position [179, 0]
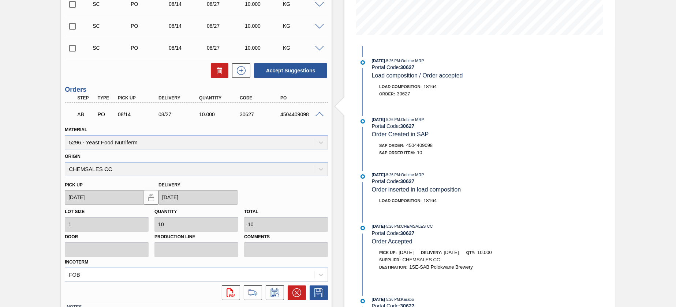
click at [428, 146] on span "4504409098" at bounding box center [419, 145] width 26 height 5
copy span "4504409098"
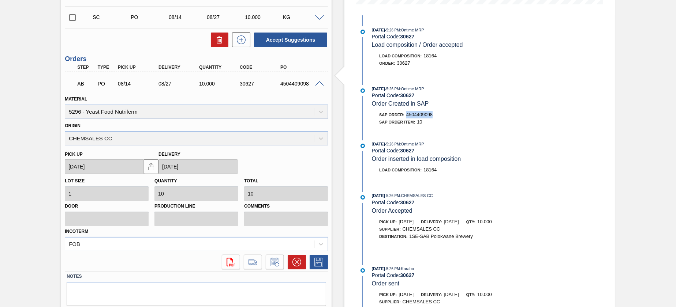
scroll to position [234, 0]
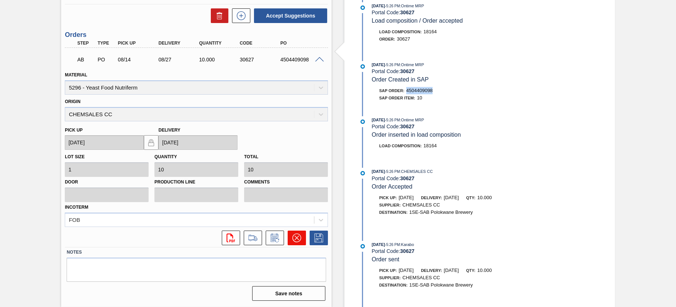
click at [294, 236] on icon at bounding box center [296, 238] width 9 height 9
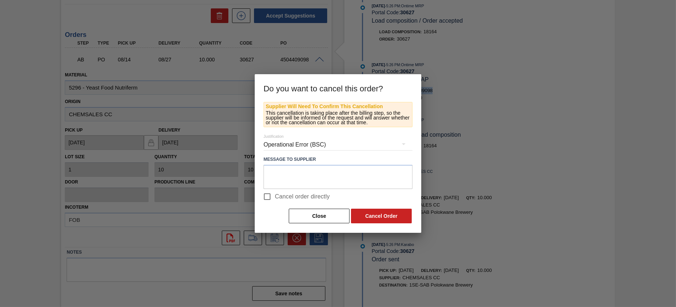
click at [269, 196] on input "Cancel order directly" at bounding box center [266, 196] width 15 height 15
checkbox input "true"
click at [279, 173] on textarea at bounding box center [337, 177] width 149 height 24
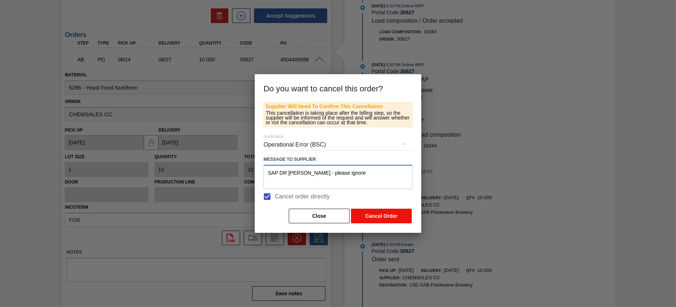
type textarea "SAP DR [PERSON_NAME] - please ignore"
click at [373, 214] on button "Cancel Order" at bounding box center [381, 216] width 61 height 15
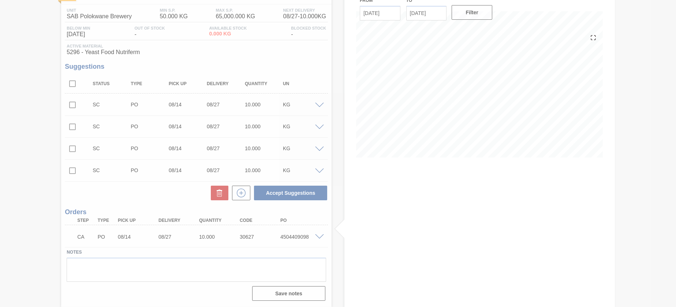
scroll to position [56, 0]
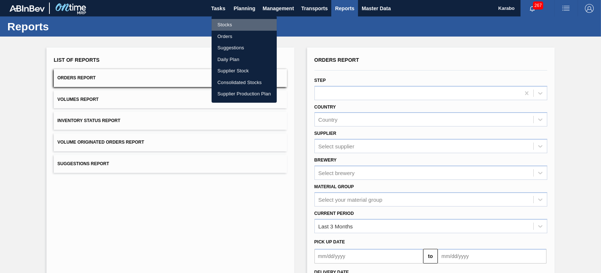
click at [243, 22] on li "Stocks" at bounding box center [244, 25] width 65 height 12
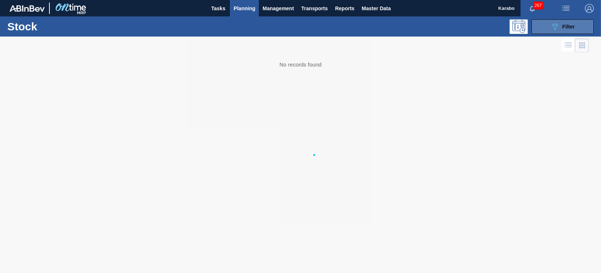
click at [561, 30] on div "089F7B8B-B2A5-4AFE-B5C0-19BA573D28AC Filter" at bounding box center [562, 26] width 24 height 9
